Goal: Check status: Check status

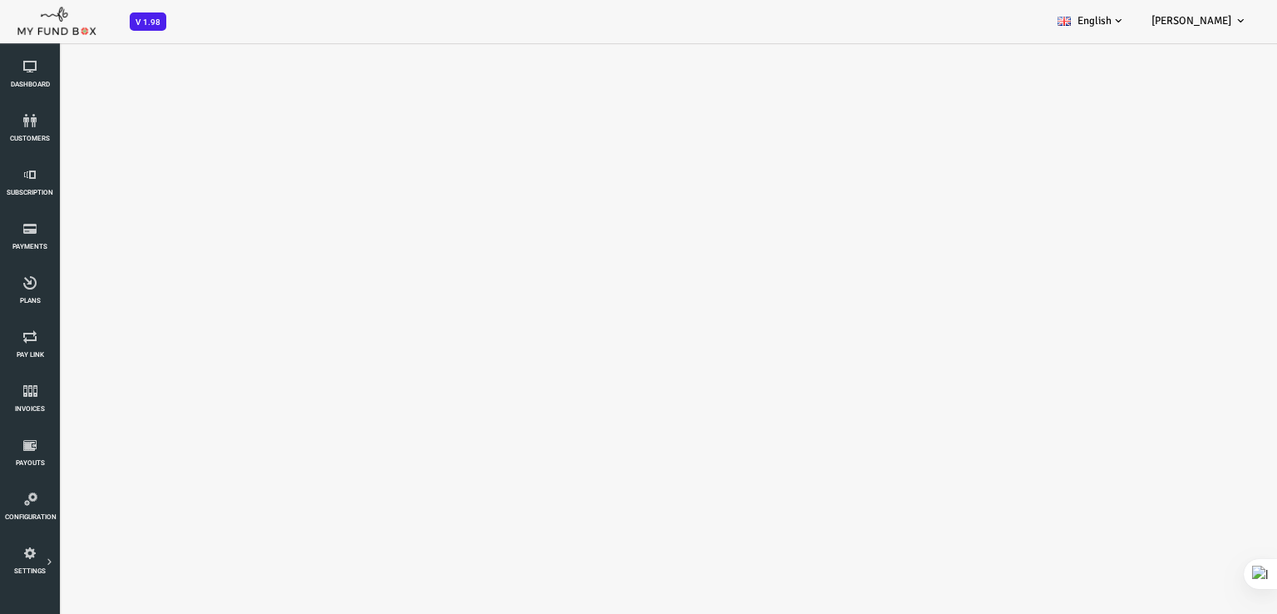
select select "100"
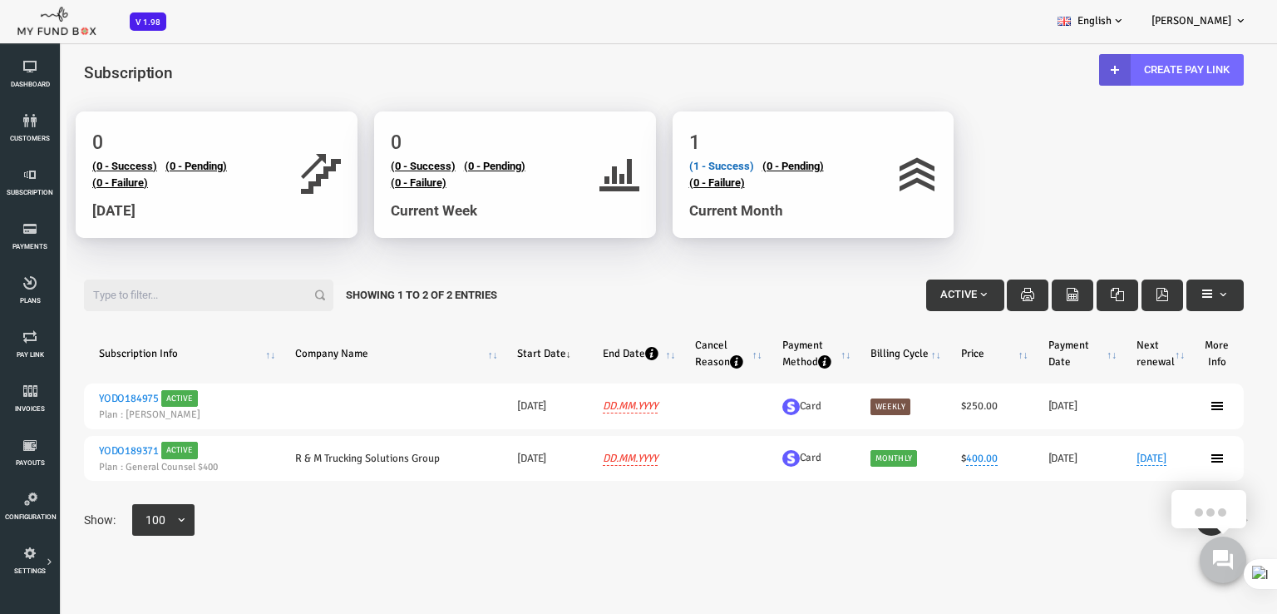
click at [657, 167] on link "(1 - Success)" at bounding box center [671, 166] width 65 height 12
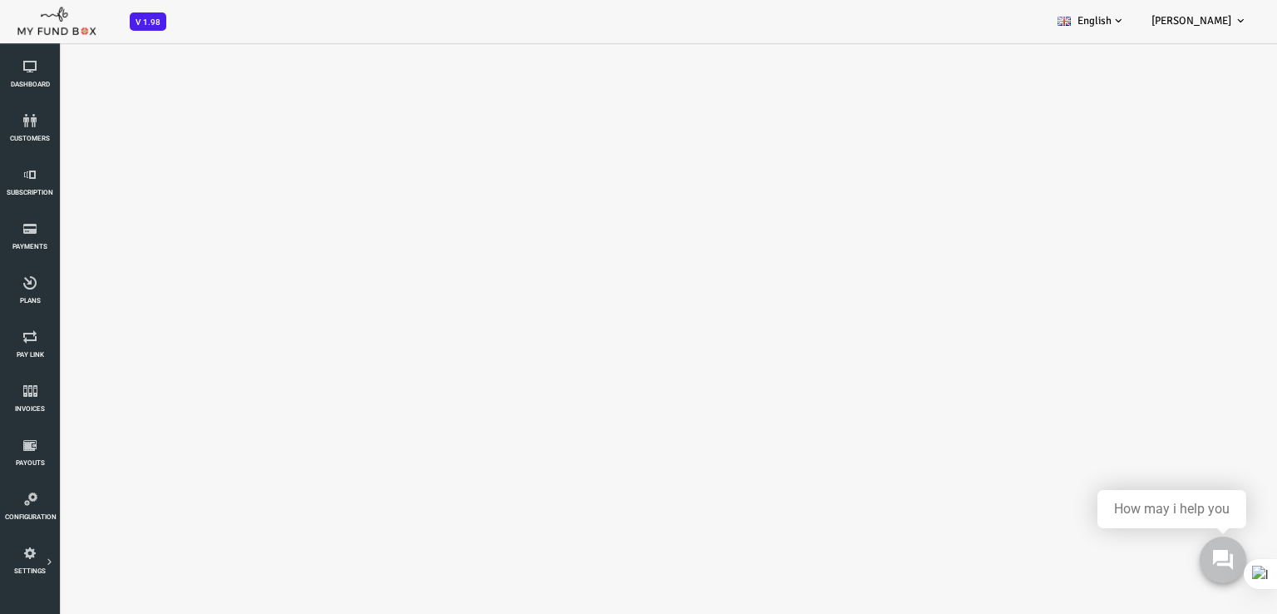
select select "100"
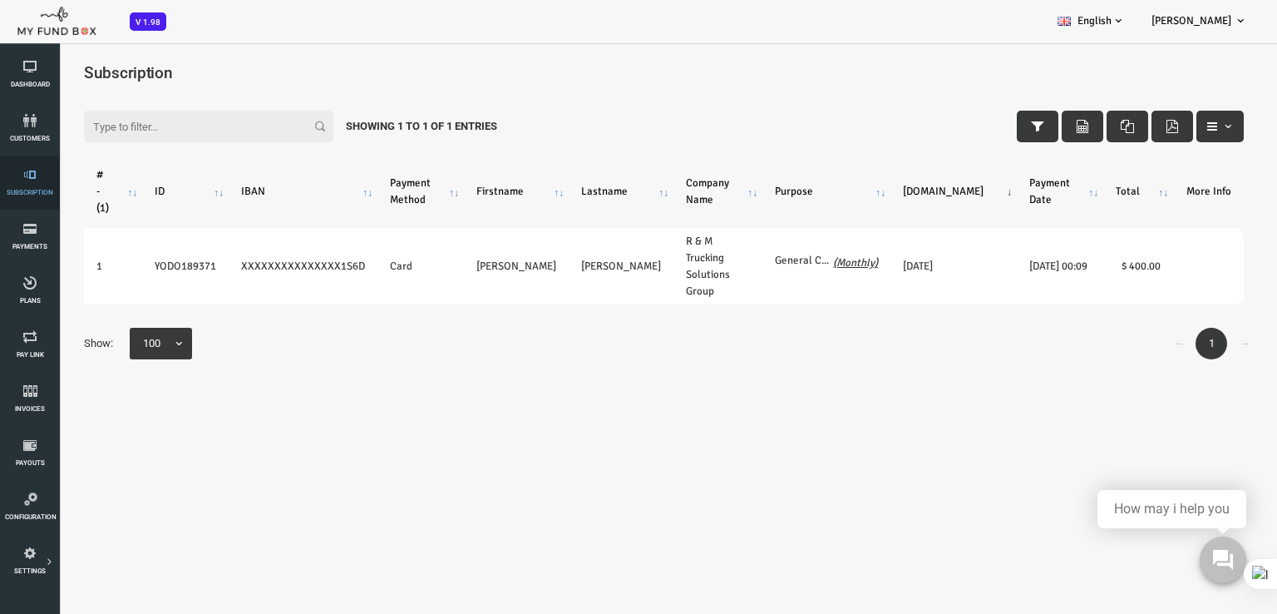
click at [27, 199] on link "Subscription" at bounding box center [30, 182] width 50 height 53
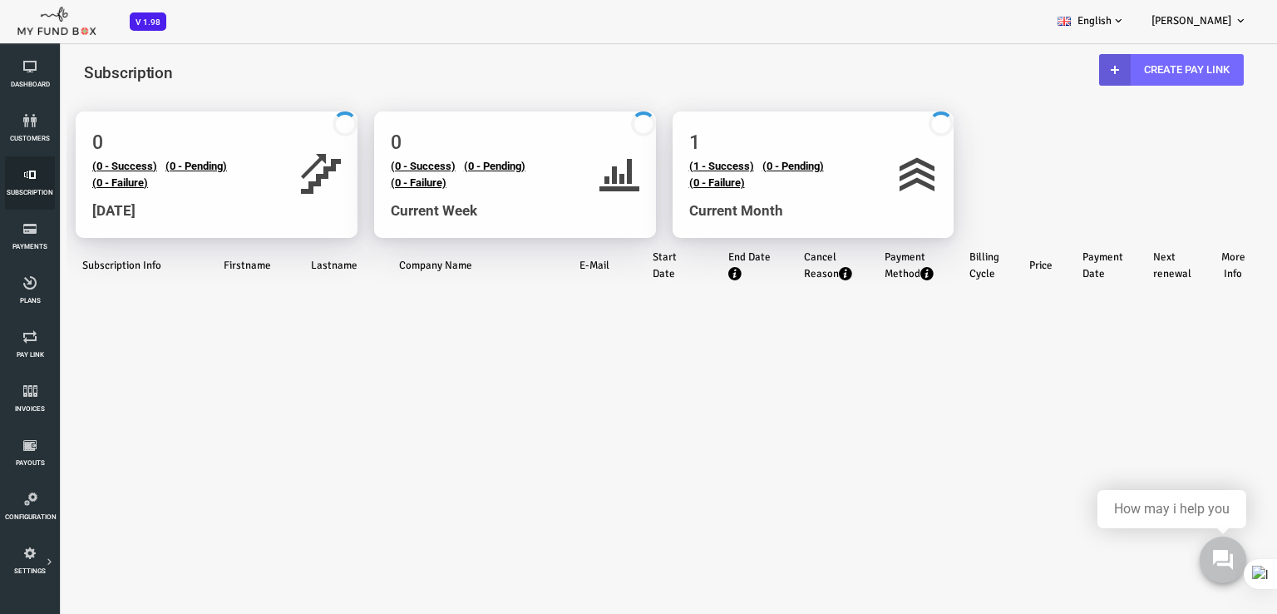
select select "100"
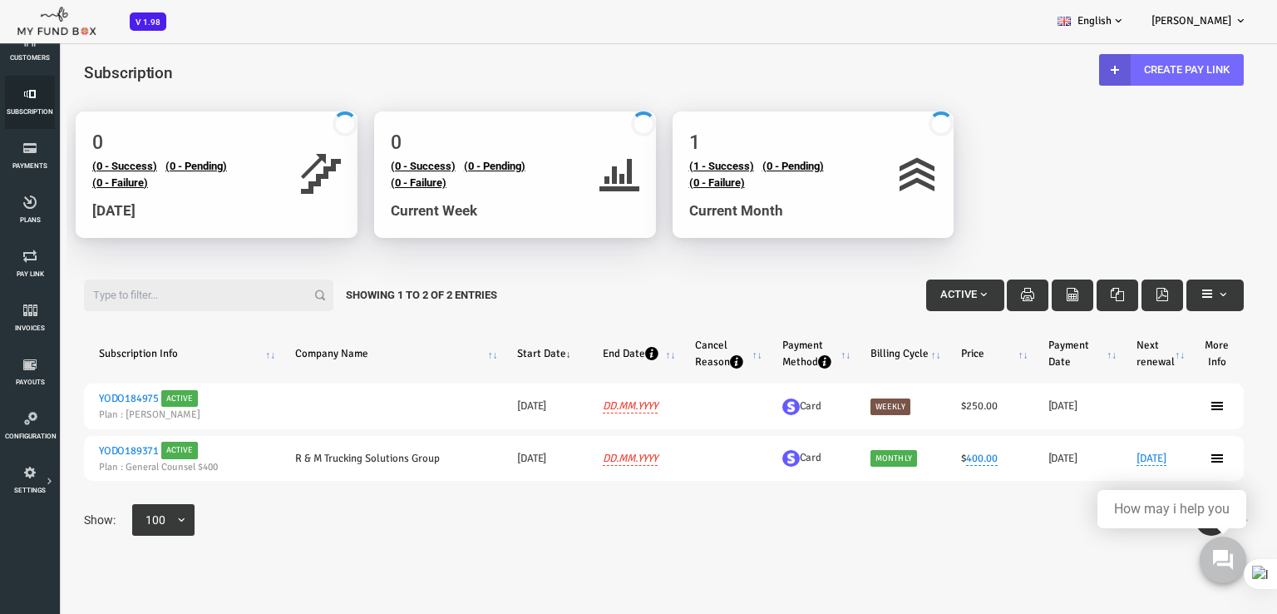
scroll to position [83, 0]
